Goal: Task Accomplishment & Management: Complete application form

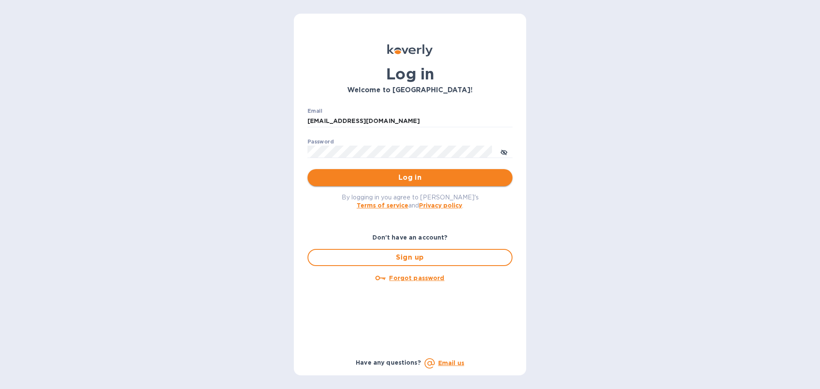
click at [413, 180] on span "Log in" at bounding box center [409, 178] width 191 height 10
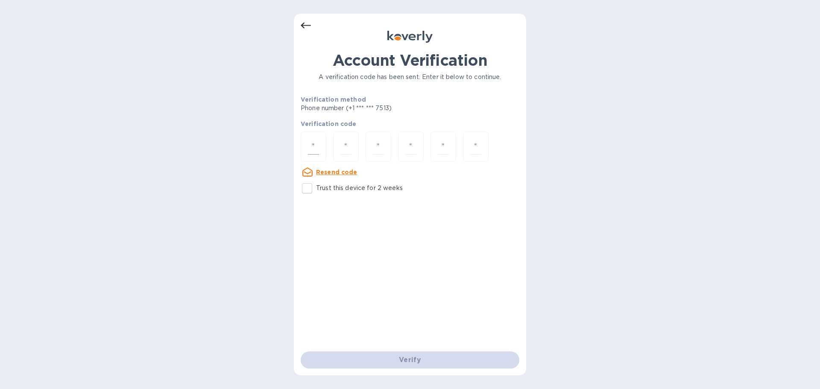
click at [316, 151] on input "number" at bounding box center [313, 147] width 11 height 16
type input "4"
type input "7"
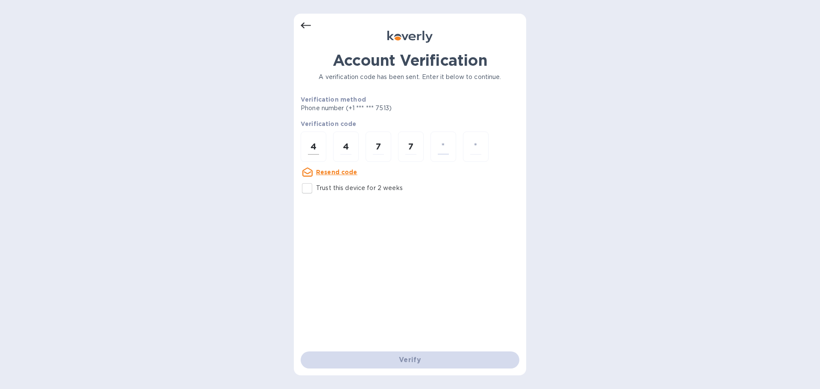
type input "2"
type input "5"
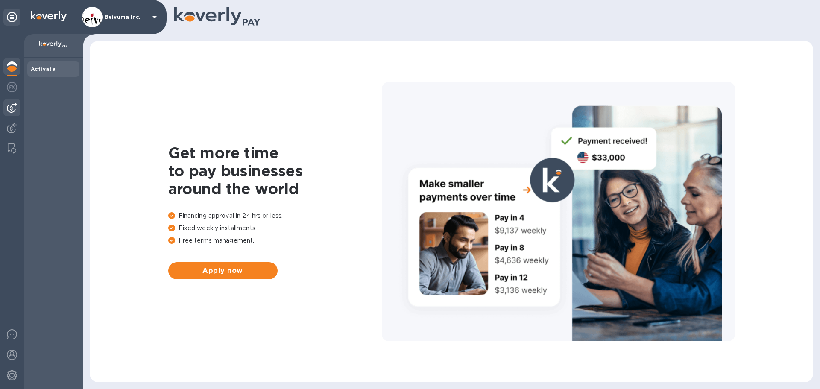
click at [17, 105] on img at bounding box center [12, 108] width 10 height 10
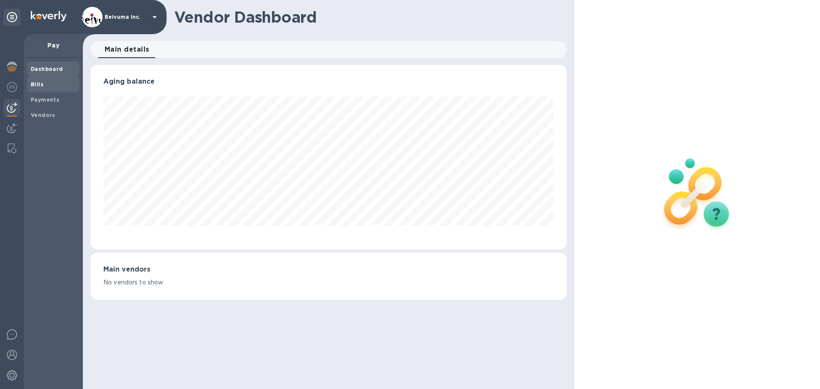
scroll to position [185, 476]
click at [35, 85] on b "Bills" at bounding box center [37, 84] width 13 height 6
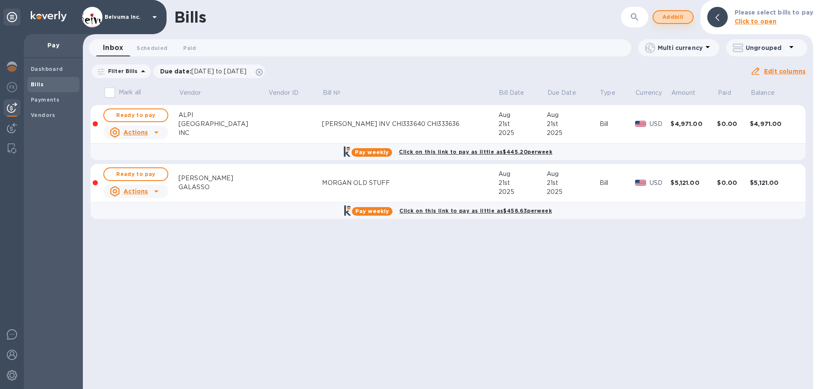
click at [676, 16] on span "Add bill" at bounding box center [673, 17] width 26 height 10
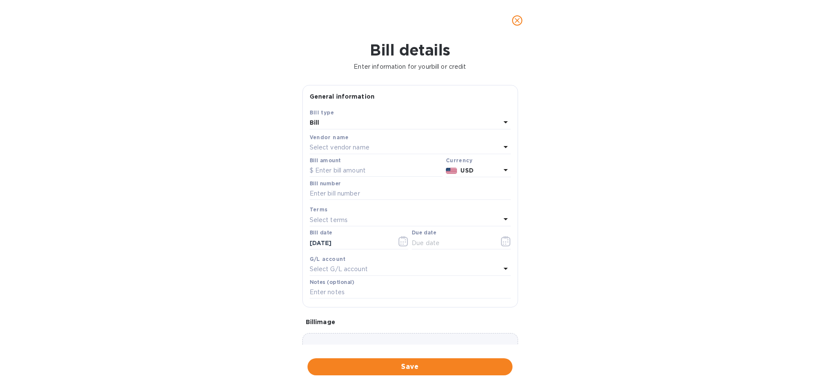
click at [466, 174] on b "USD" at bounding box center [466, 170] width 13 height 7
click at [352, 152] on p "Select vendor name" at bounding box center [340, 147] width 60 height 9
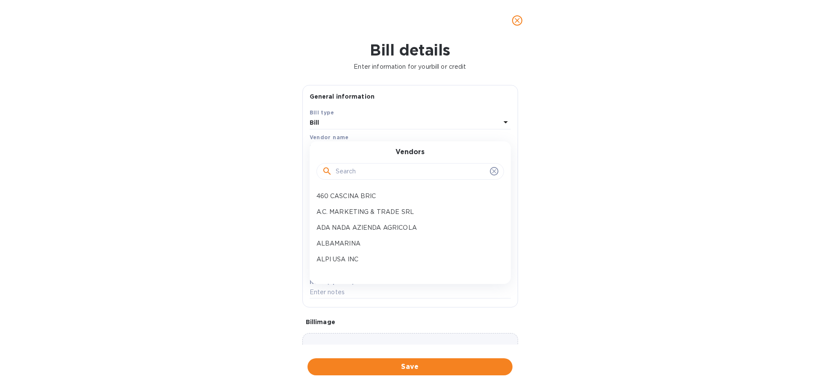
click at [355, 178] on input "text" at bounding box center [411, 171] width 151 height 13
type input "I"
click at [405, 217] on p "A.C. MARKETING & TRADE SRL" at bounding box center [407, 212] width 181 height 9
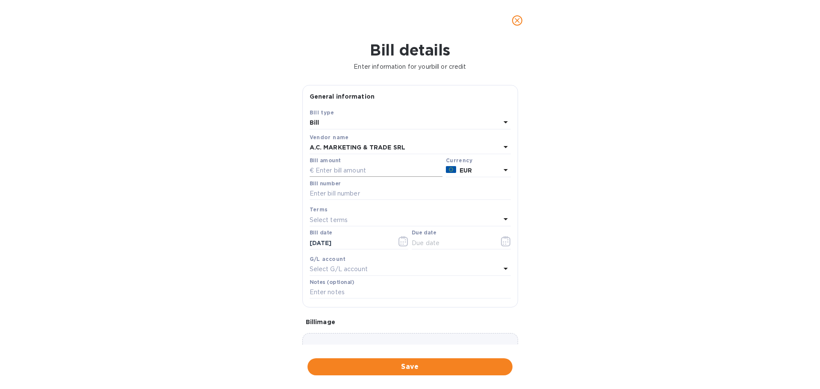
click at [351, 177] on input "text" at bounding box center [376, 170] width 133 height 13
type input "1,723.50"
click at [372, 200] on input "text" at bounding box center [410, 194] width 201 height 13
drag, startPoint x: 403, startPoint y: 237, endPoint x: 308, endPoint y: 236, distance: 94.8
click at [308, 204] on div "Bill number [PERSON_NAME] HALF INV 63/001" at bounding box center [410, 191] width 205 height 25
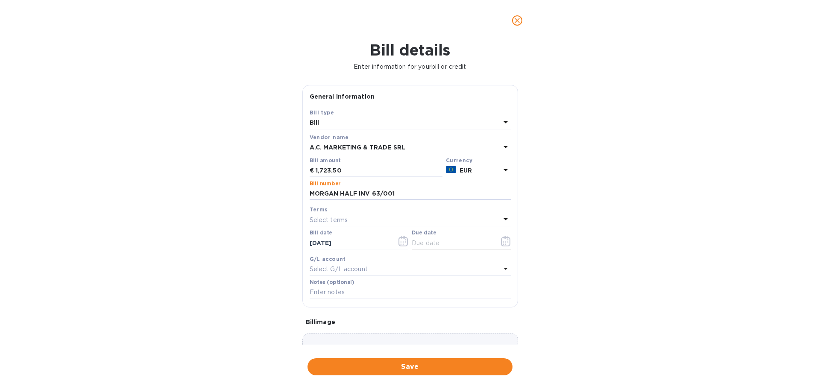
type input "MORGAN HALF INV 63/001"
click at [501, 246] on icon "button" at bounding box center [506, 241] width 10 height 10
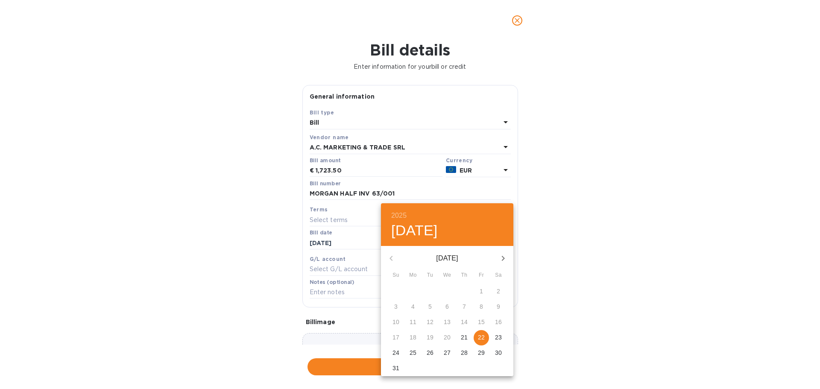
click at [484, 342] on p "22" at bounding box center [481, 337] width 7 height 9
type input "[DATE]"
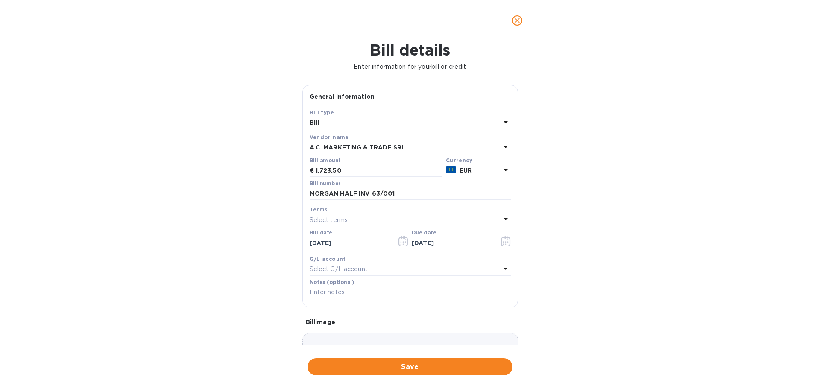
click at [564, 271] on div "Bill details Enter information for your bill or credit General information Save…" at bounding box center [410, 215] width 820 height 348
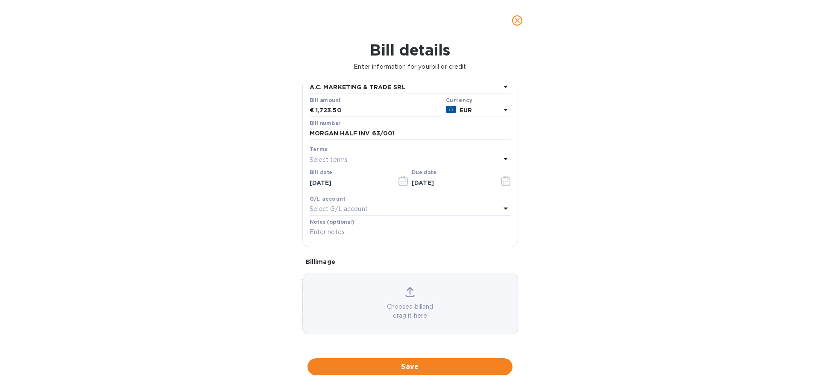
scroll to position [126, 0]
click at [364, 231] on input "text" at bounding box center [410, 232] width 201 height 13
paste input "MORGAN HALF INV 63/001"
type input "MORGAN HALF INV 63/001"
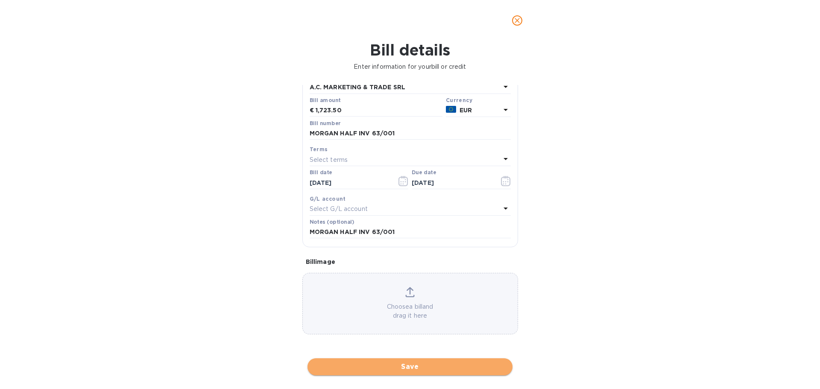
click at [425, 367] on span "Save" at bounding box center [409, 367] width 191 height 10
